Goal: Obtain resource: Obtain resource

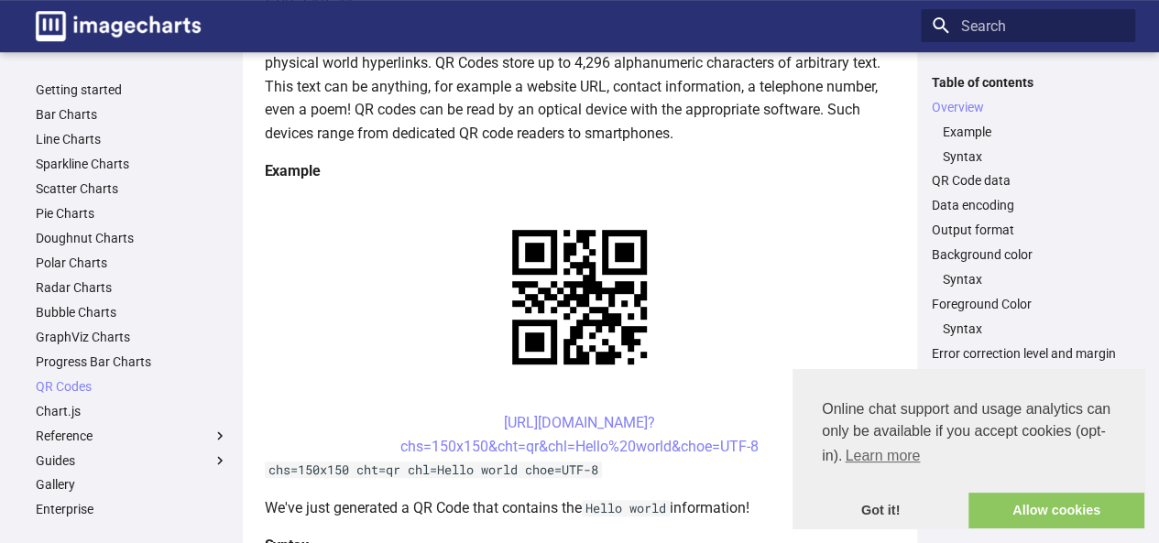
scroll to position [367, 0]
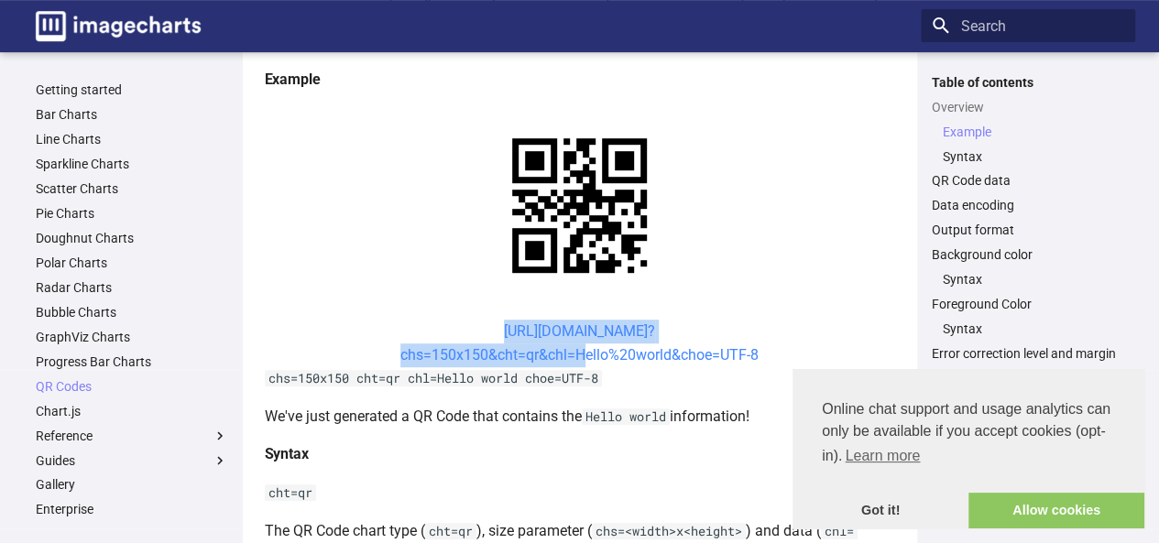
drag, startPoint x: 472, startPoint y: 336, endPoint x: 574, endPoint y: 355, distance: 103.3
click at [574, 355] on center "[URL][DOMAIN_NAME]? chs=150x150&cht=qr&chl=Hello%20world&choe=UTF-8" at bounding box center [580, 343] width 630 height 47
copy link "[URL][DOMAIN_NAME]? chs=150x150&cht=qr&chl="
